Goal: Information Seeking & Learning: Learn about a topic

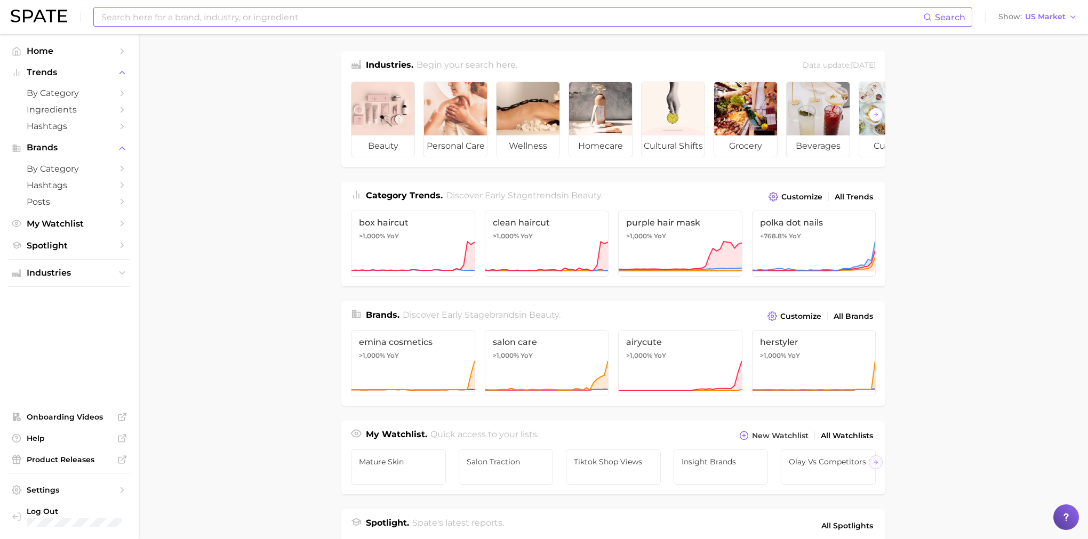
click at [151, 20] on input at bounding box center [511, 17] width 823 height 18
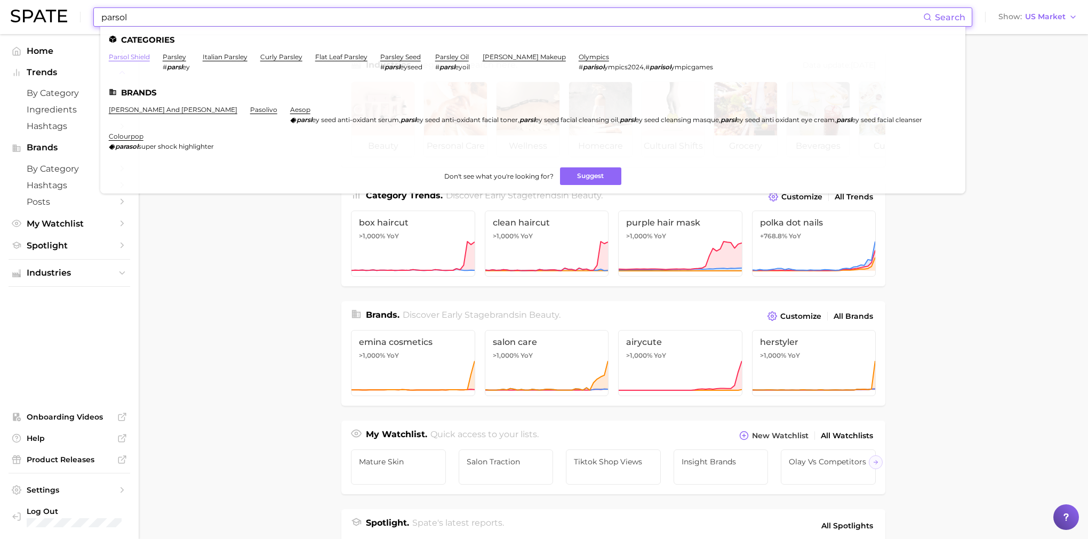
type input "parsol"
click at [136, 57] on link "parsol shield" at bounding box center [129, 57] width 41 height 8
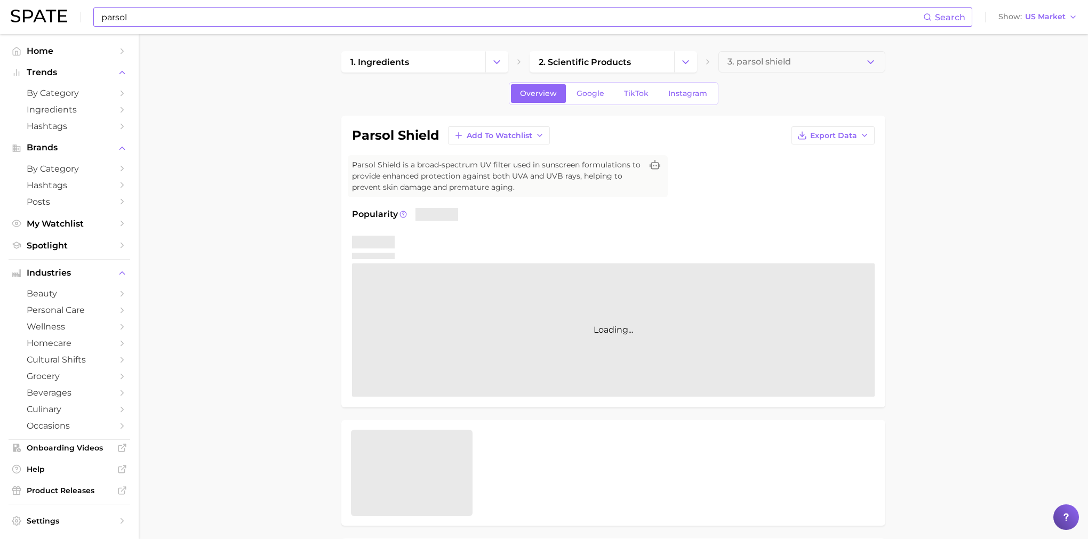
click at [211, 14] on input "parsol" at bounding box center [511, 17] width 823 height 18
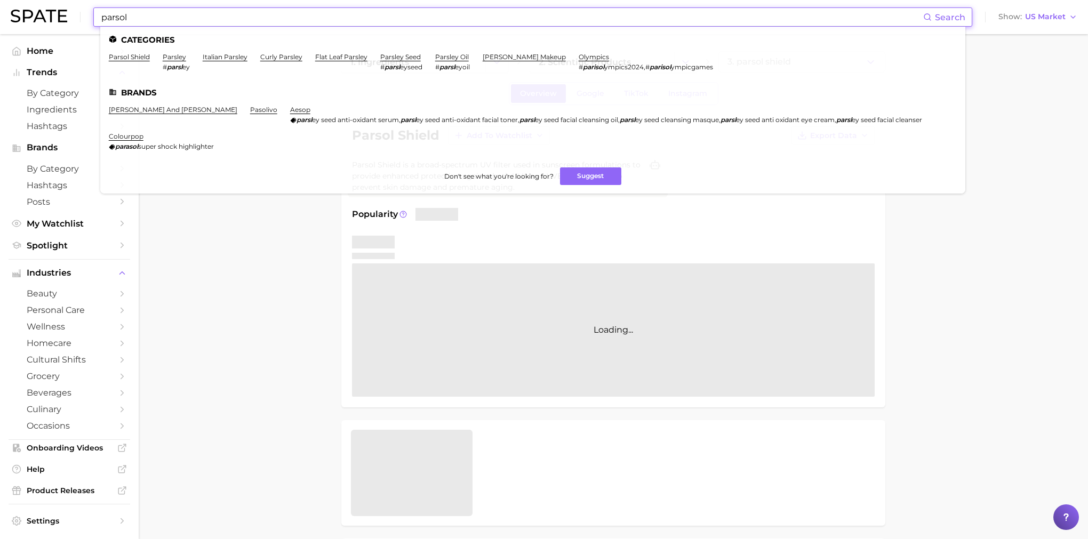
drag, startPoint x: 215, startPoint y: 15, endPoint x: -39, endPoint y: -25, distance: 257.5
click at [0, 0] on html "parsol Search Categories parsol shield parsley # parsl ey italian parsley curly…" at bounding box center [544, 269] width 1088 height 539
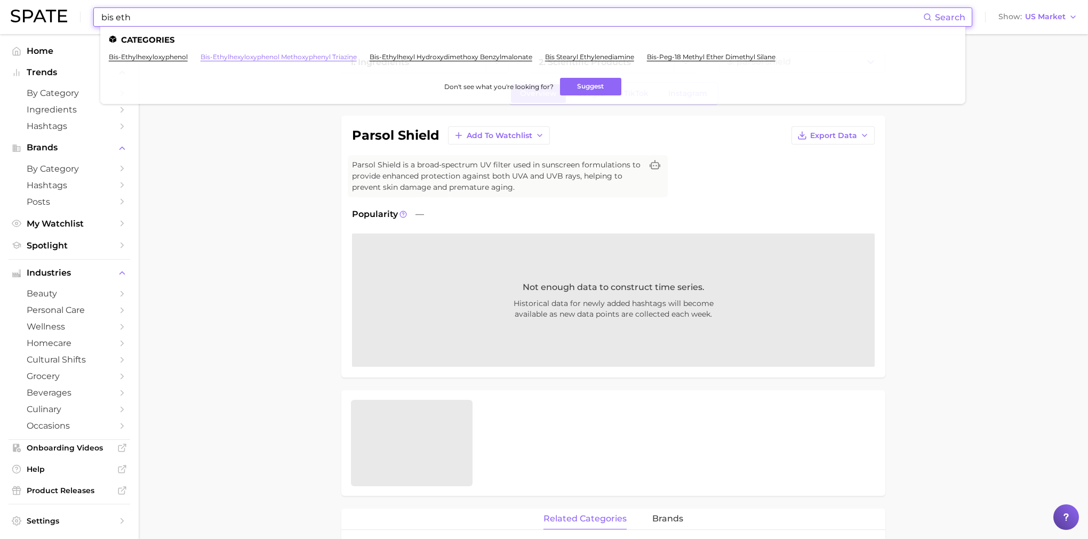
type input "bis eth"
click at [296, 53] on link "bis-ethylhexyloxyphenol methoxyphenyl triazine" at bounding box center [279, 57] width 156 height 8
